Goal: Go to known website: Access a specific website the user already knows

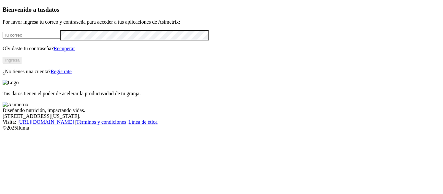
type input "[EMAIL_ADDRESS][PERSON_NAME][DOMAIN_NAME]"
click at [22, 64] on button "Ingresa" at bounding box center [12, 60] width 19 height 7
